Goal: Task Accomplishment & Management: Complete application form

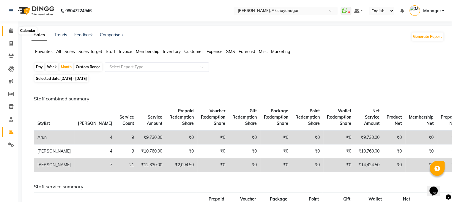
click at [10, 31] on icon at bounding box center [11, 30] width 4 height 4
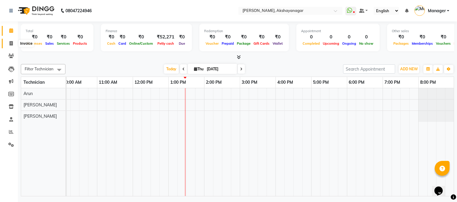
click at [10, 42] on icon at bounding box center [11, 43] width 3 height 4
select select "service"
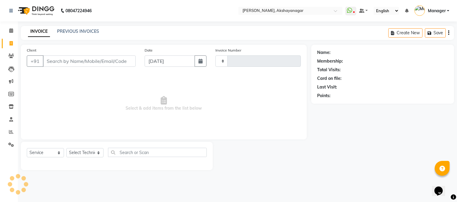
type input "0603"
select select "7395"
click at [67, 62] on input "Client" at bounding box center [89, 60] width 93 height 11
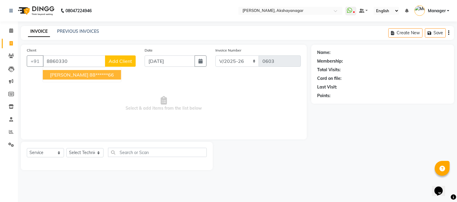
click at [89, 75] on ngb-highlight "88******66" at bounding box center [101, 75] width 24 height 6
type input "88******66"
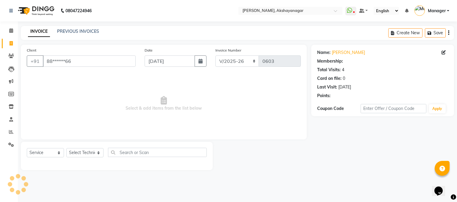
select select "1: Object"
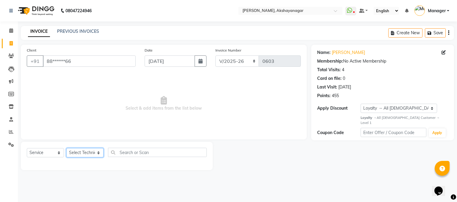
click at [84, 148] on select "Select Technician Arun Manager SAVITRI Varsha" at bounding box center [84, 152] width 37 height 9
select select "82122"
click at [66, 148] on select "Select Technician Arun Manager SAVITRI Varsha" at bounding box center [84, 152] width 37 height 9
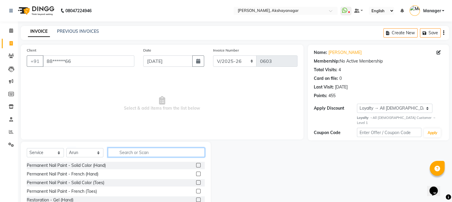
click at [142, 151] on input "text" at bounding box center [156, 151] width 97 height 9
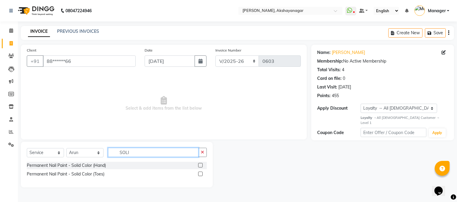
type input "SOLI"
click at [200, 166] on label at bounding box center [200, 165] width 4 height 4
click at [200, 166] on input "checkbox" at bounding box center [200, 165] width 4 height 4
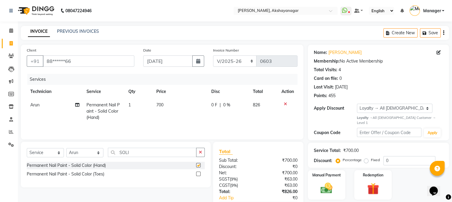
checkbox input "false"
click at [198, 174] on label at bounding box center [198, 173] width 4 height 4
click at [198, 174] on input "checkbox" at bounding box center [198, 174] width 4 height 4
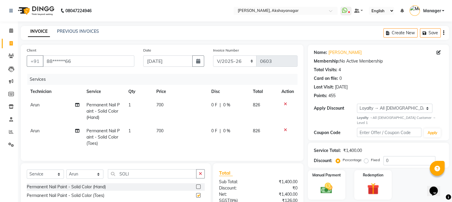
checkbox input "false"
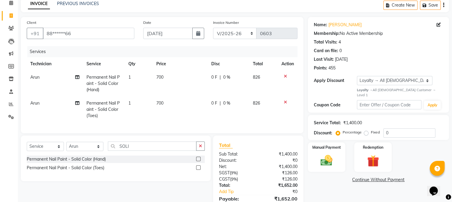
scroll to position [62, 0]
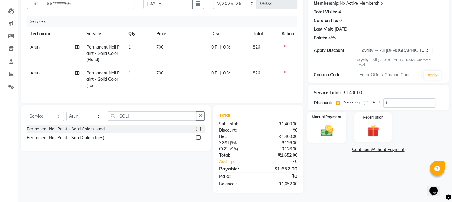
click at [340, 116] on div "Manual Payment" at bounding box center [326, 127] width 39 height 31
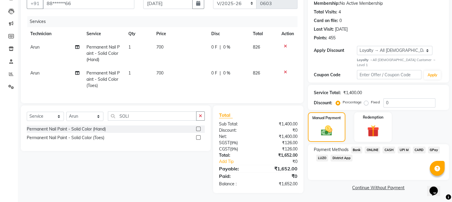
click at [372, 146] on span "ONLINE" at bounding box center [372, 149] width 15 height 7
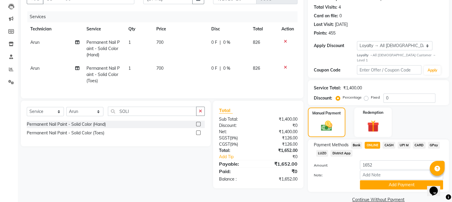
scroll to position [69, 0]
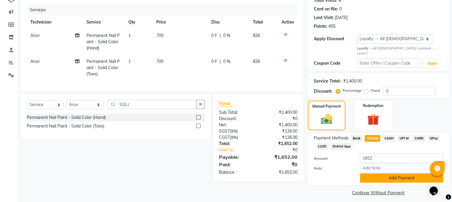
click at [411, 175] on button "Add Payment" at bounding box center [401, 177] width 83 height 9
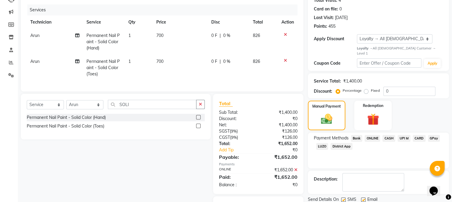
scroll to position [105, 0]
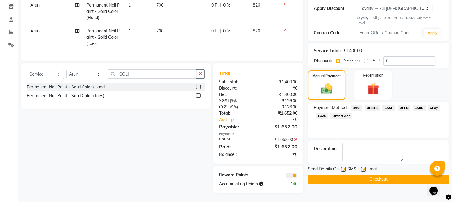
click at [389, 174] on button "Checkout" at bounding box center [378, 178] width 141 height 9
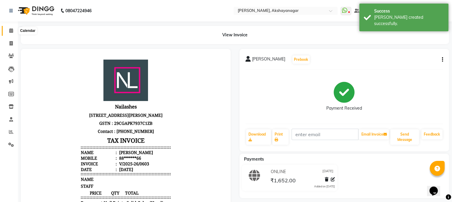
click at [7, 30] on span at bounding box center [11, 30] width 10 height 7
